Goal: Find contact information: Find contact information

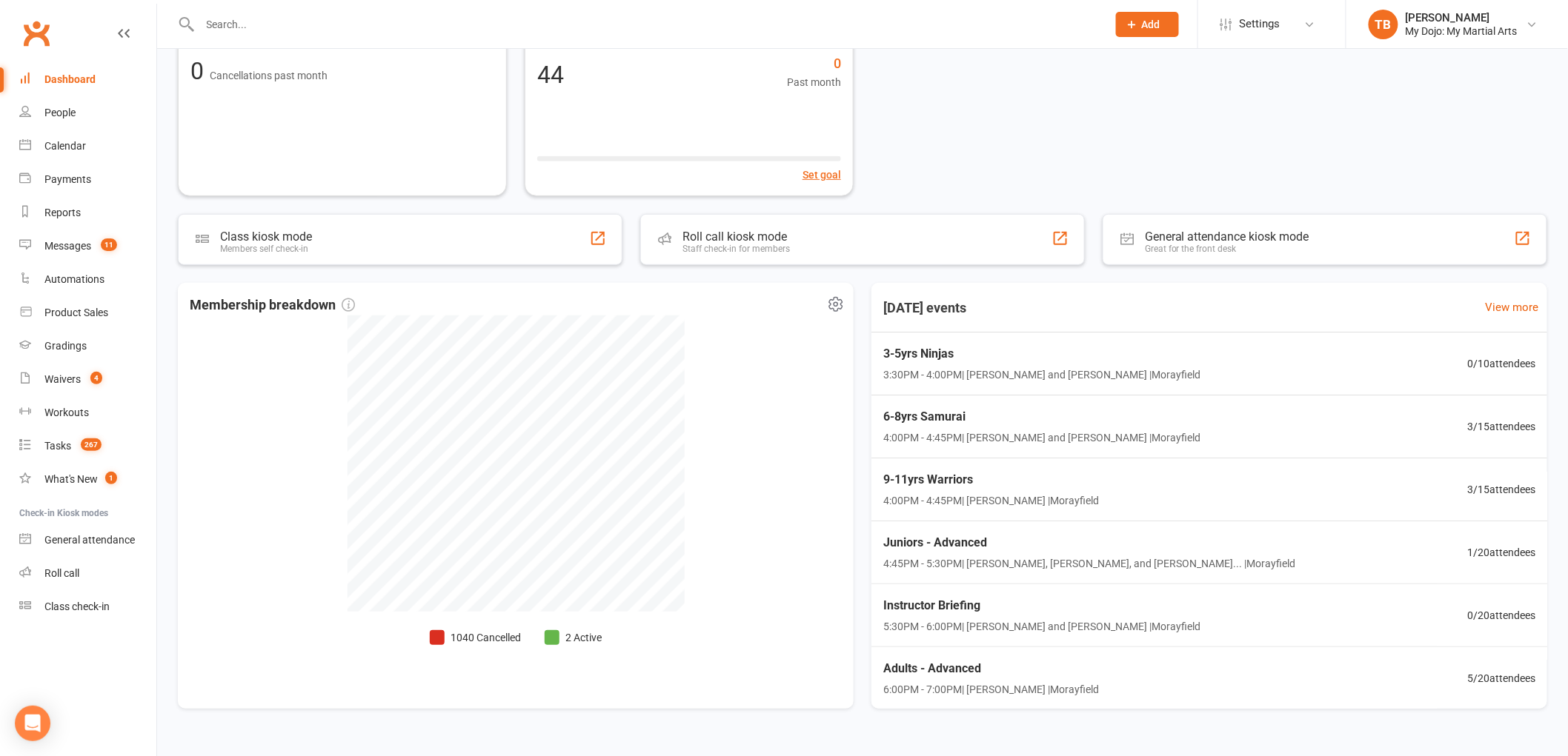
scroll to position [203, 0]
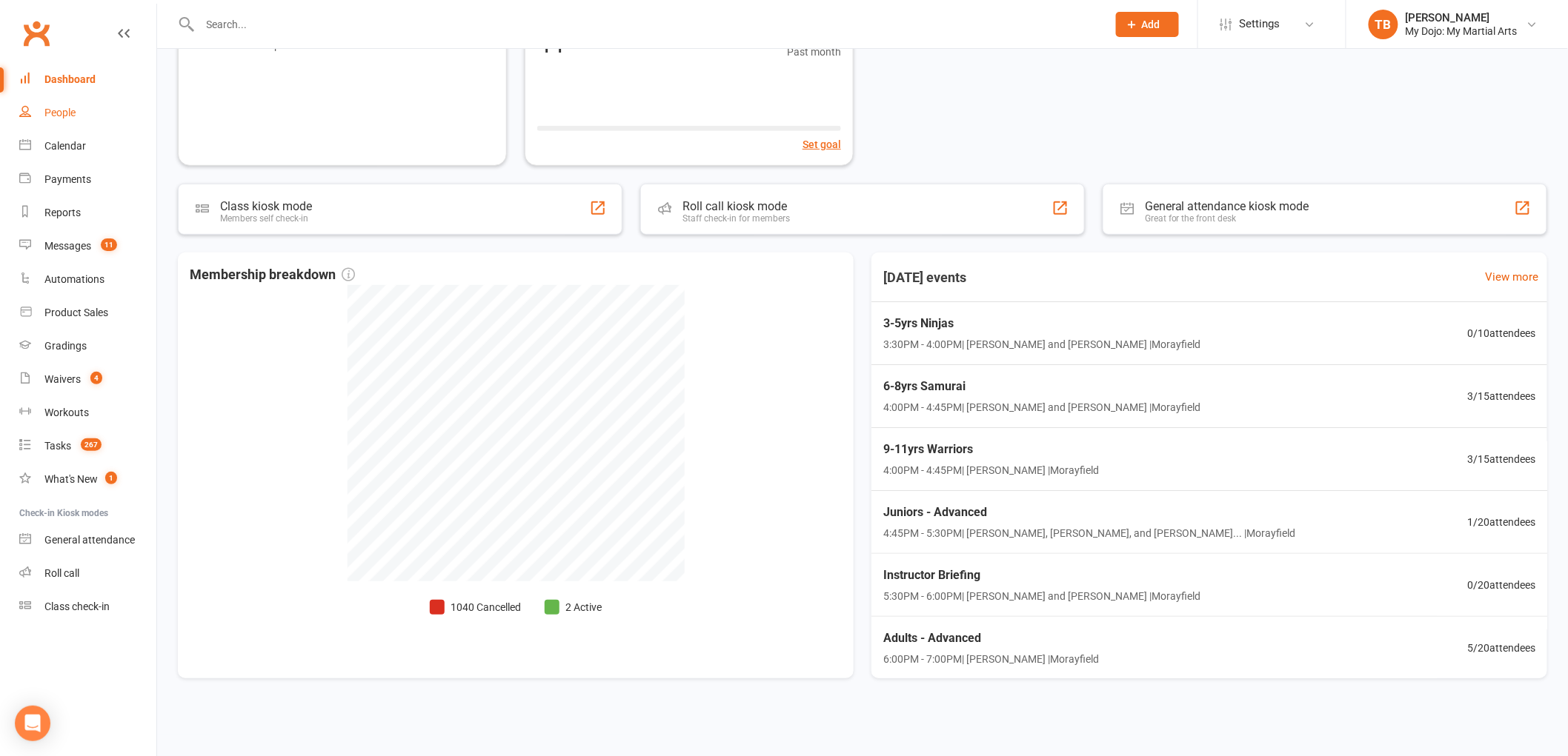
click at [69, 112] on div "People" at bounding box center [60, 113] width 31 height 12
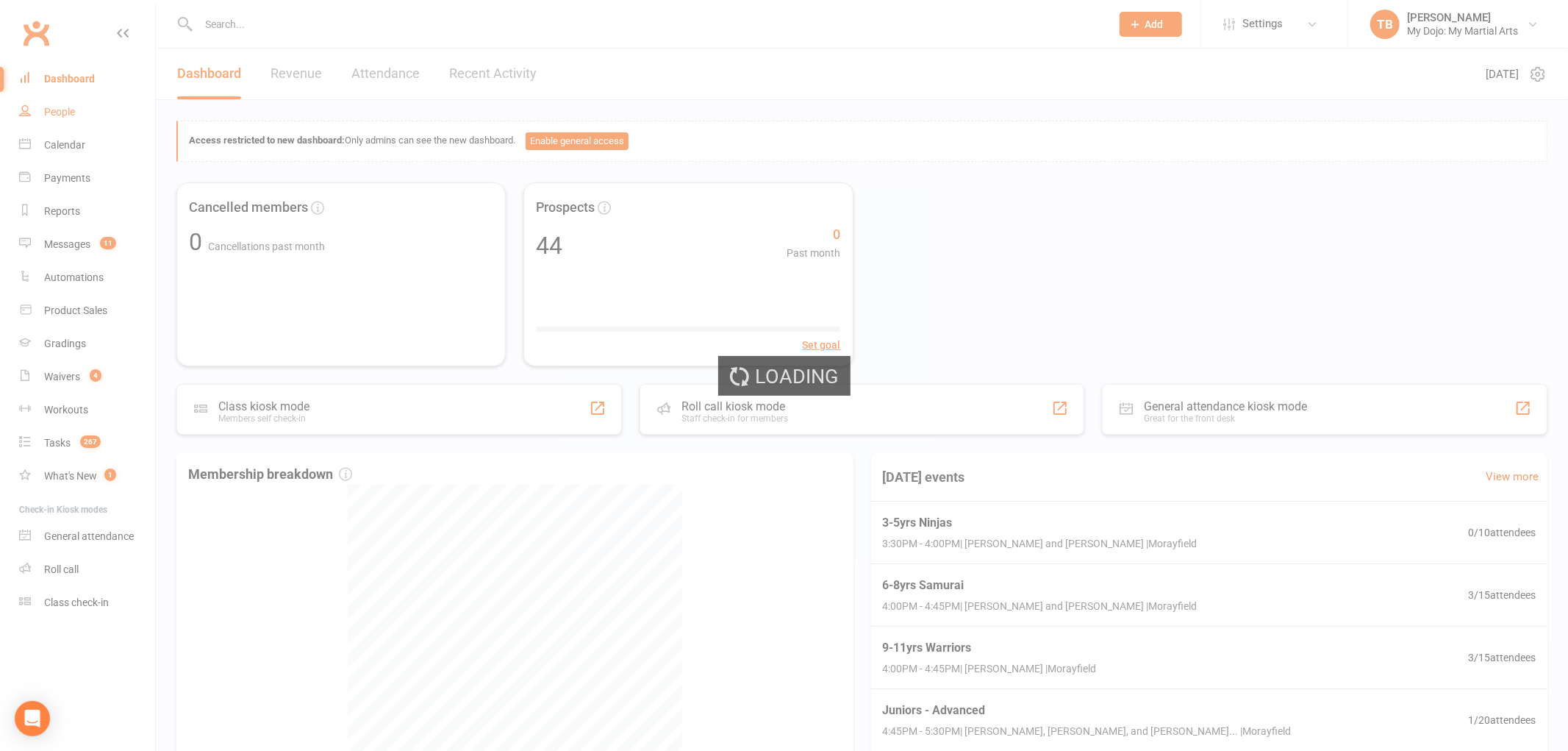
select select "100"
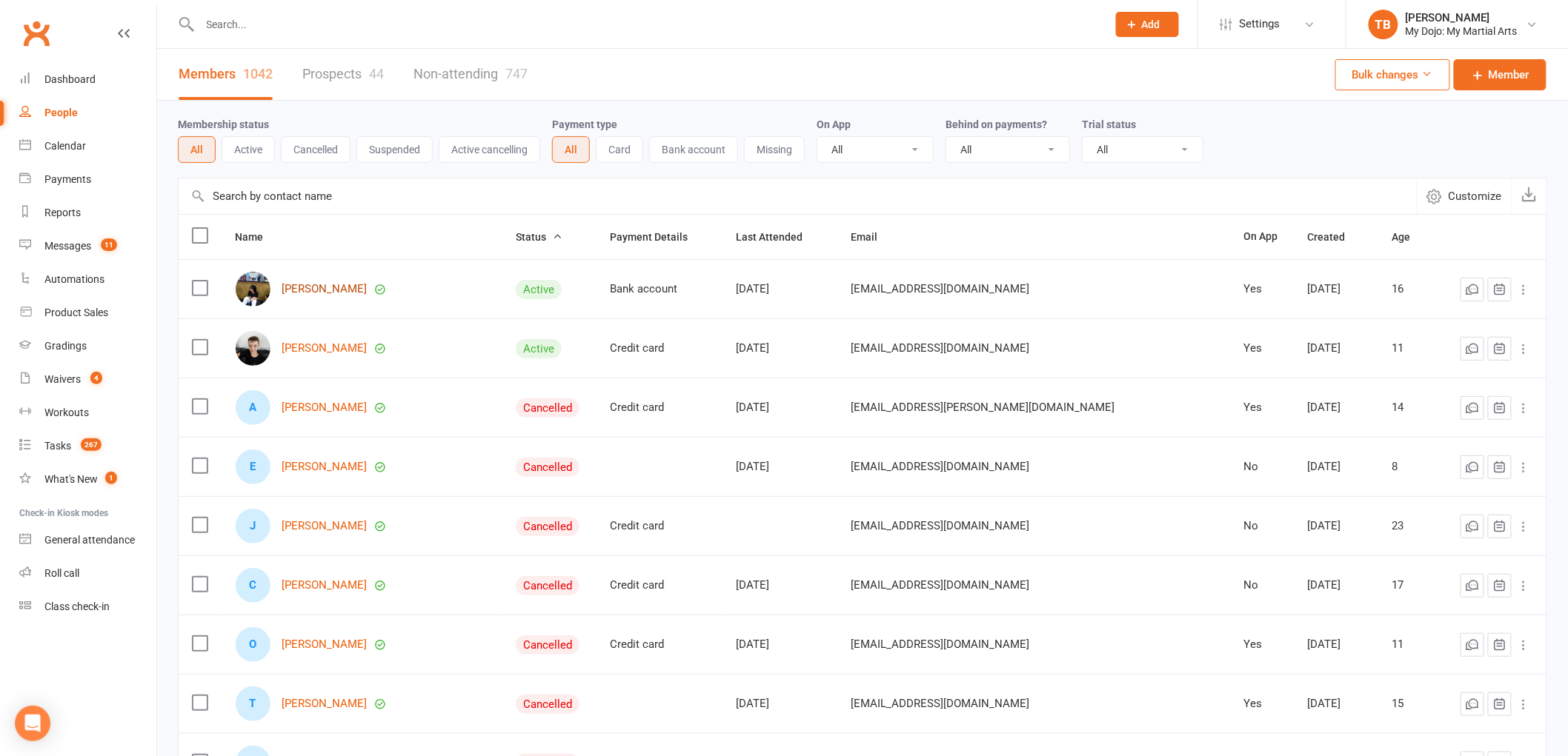
click at [308, 289] on link "[PERSON_NAME]" at bounding box center [325, 290] width 85 height 13
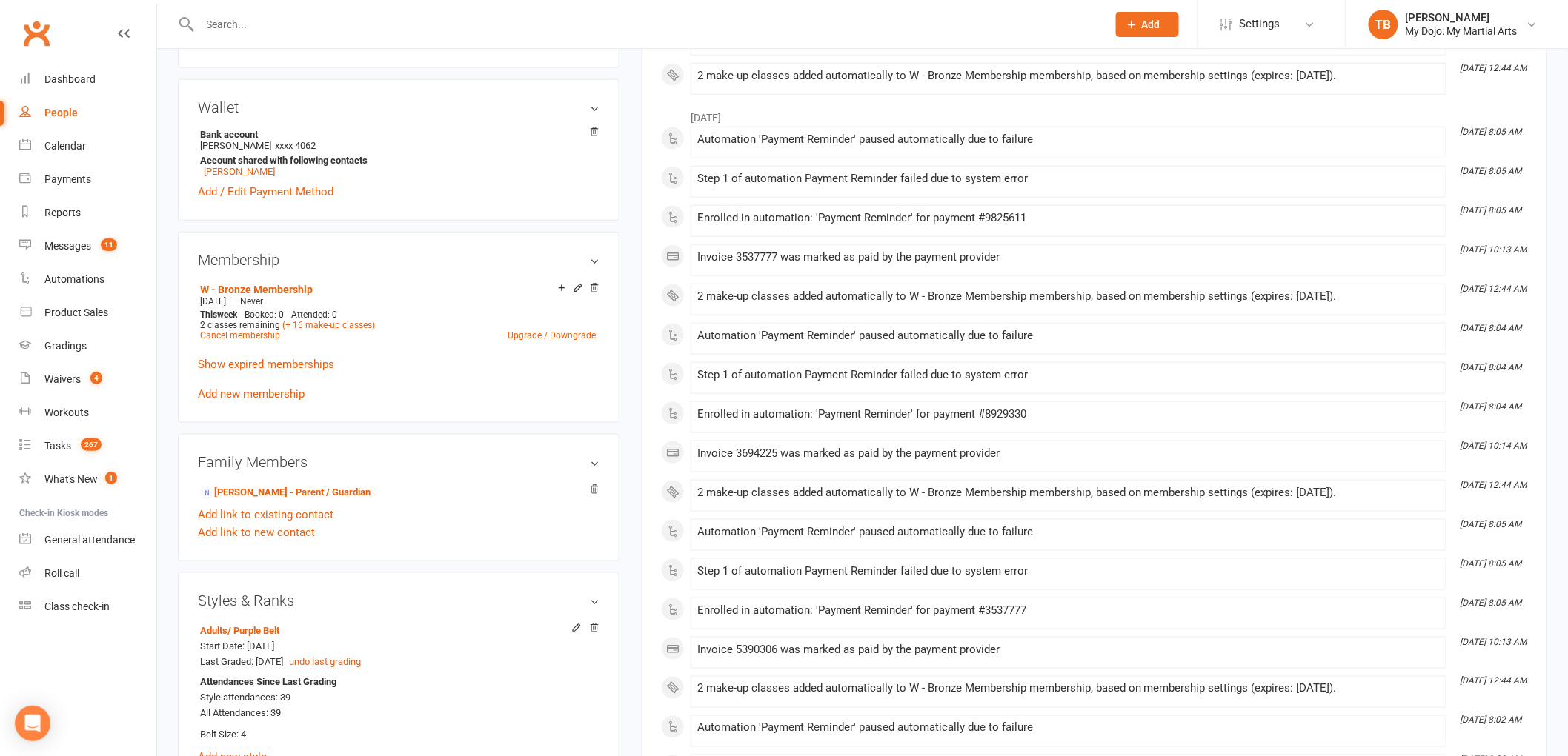
scroll to position [549, 0]
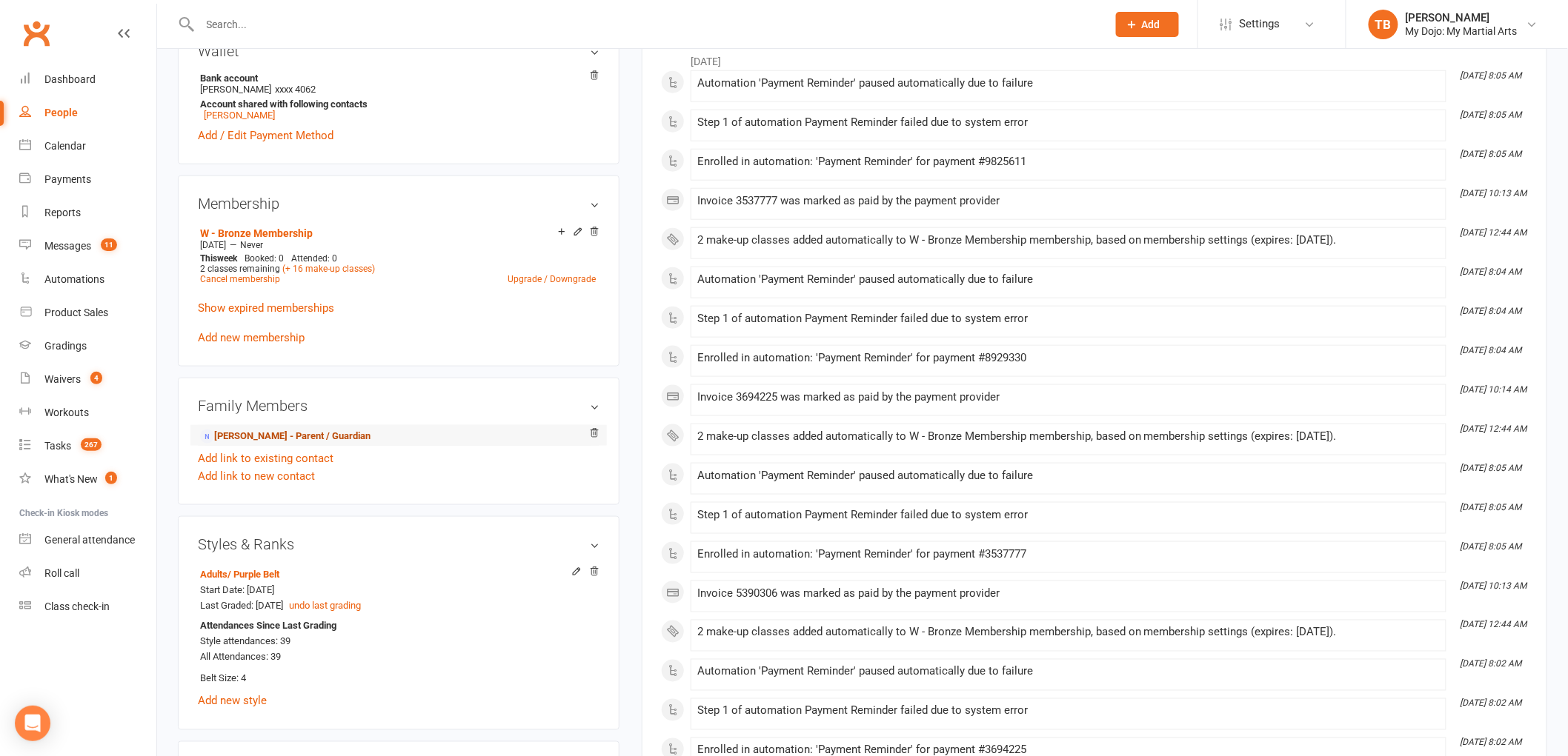
click at [289, 439] on link "[PERSON_NAME] - Parent / Guardian" at bounding box center [285, 437] width 171 height 16
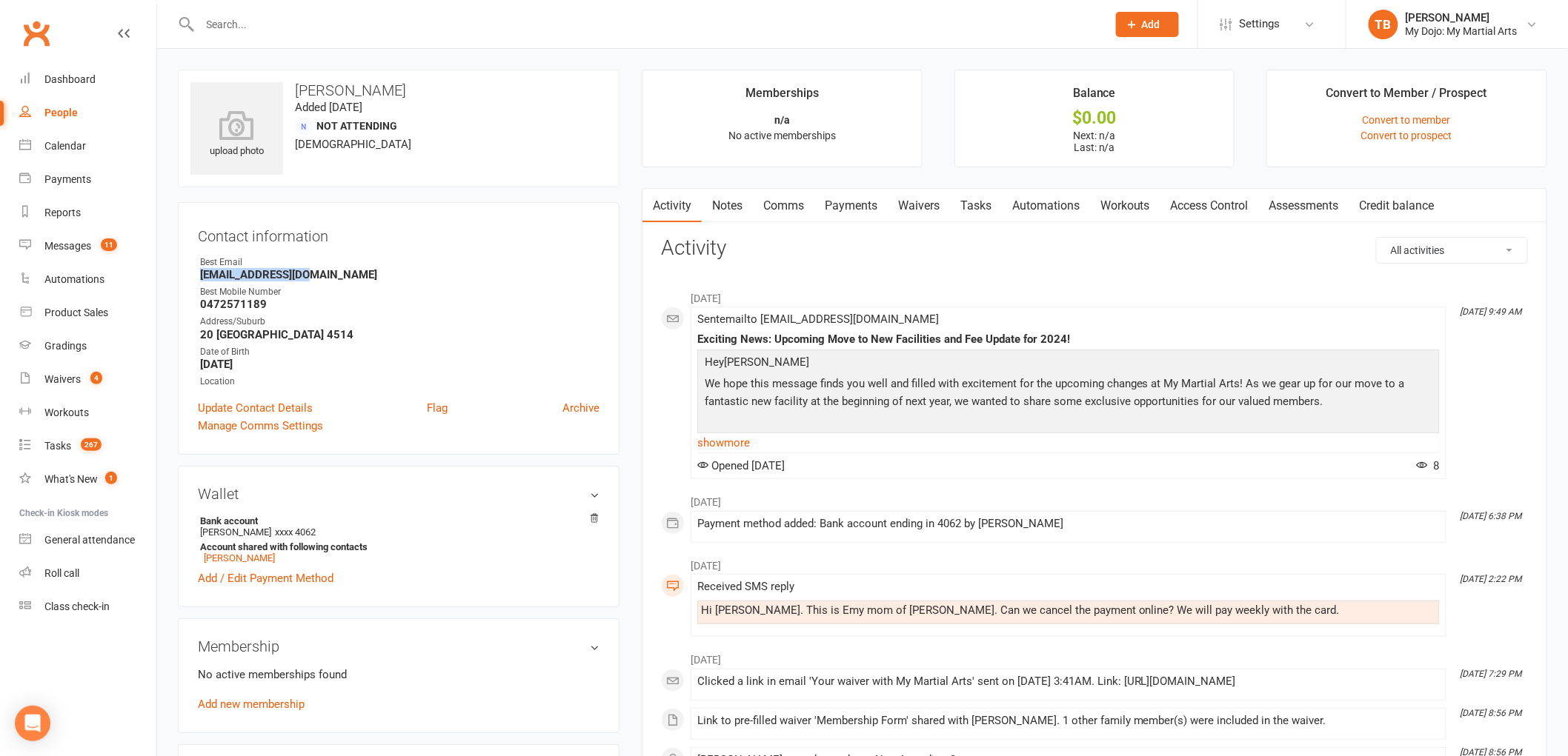
drag, startPoint x: 323, startPoint y: 268, endPoint x: 198, endPoint y: 277, distance: 125.3
click at [198, 277] on li "Best Email [EMAIL_ADDRESS][DOMAIN_NAME]" at bounding box center [398, 269] width 402 height 26
copy strong "[EMAIL_ADDRESS][DOMAIN_NAME]"
